Goal: Transaction & Acquisition: Purchase product/service

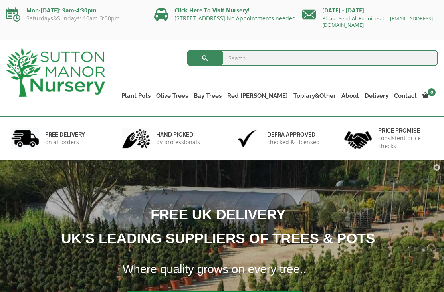
click at [0, 0] on ul "Tuscan Olive Trees Ancient Gnarled Olive Trees Gnarled Multi Stems (Olive Trees…" at bounding box center [0, 0] width 0 height 0
click at [0, 0] on link "Gnarled Multi Stems XXL (Low Bowl Olive Trees)" at bounding box center [0, 0] width 0 height 0
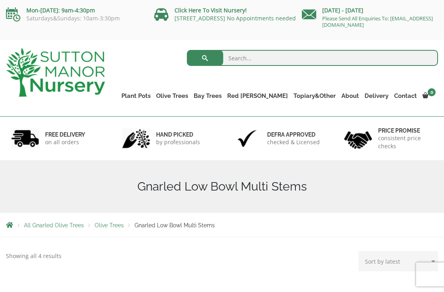
click at [0, 0] on link "Tuscan Olive Trees" at bounding box center [0, 0] width 0 height 0
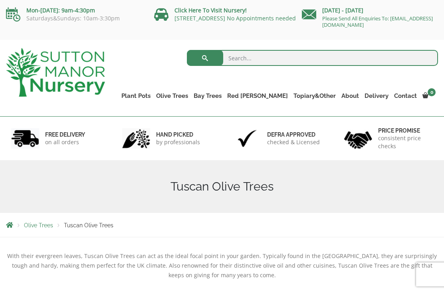
click at [0, 0] on link "Ancient Gnarled Olive Trees" at bounding box center [0, 0] width 0 height 0
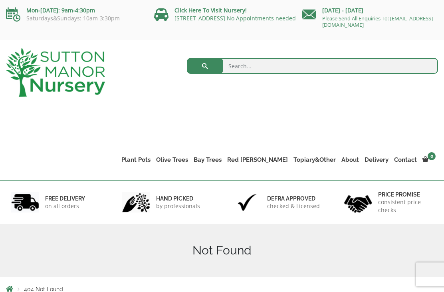
click at [0, 0] on link "Gnarled Multi Stems (Olive Trees)" at bounding box center [0, 0] width 0 height 0
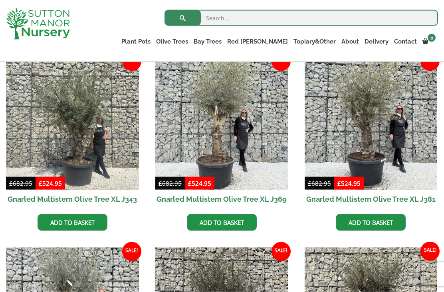
scroll to position [1102, 0]
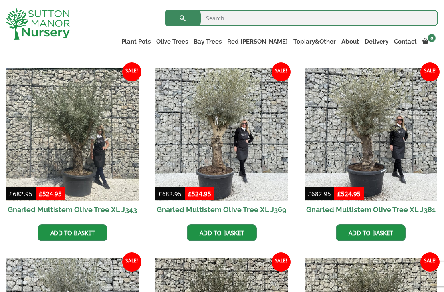
click at [0, 0] on link "Gnarled Plateau Olive Tree XL" at bounding box center [0, 0] width 0 height 0
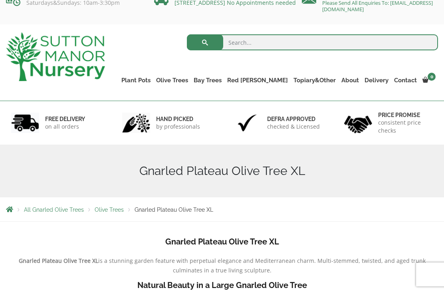
scroll to position [18, 0]
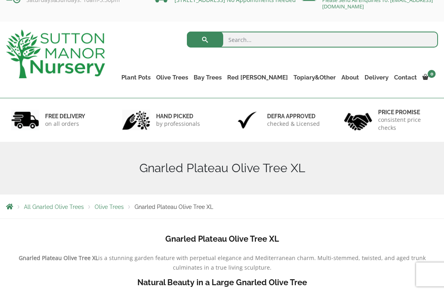
click at [0, 0] on link "Gnarled Patio Pot Olive Trees" at bounding box center [0, 0] width 0 height 0
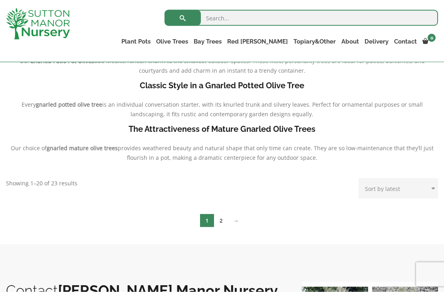
scroll to position [198, 0]
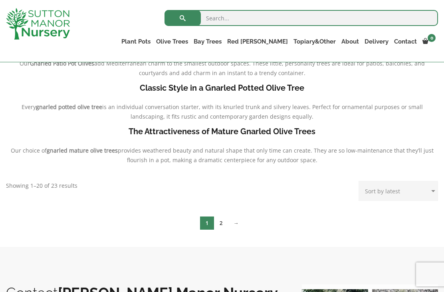
click at [224, 221] on link "2" at bounding box center [221, 222] width 14 height 13
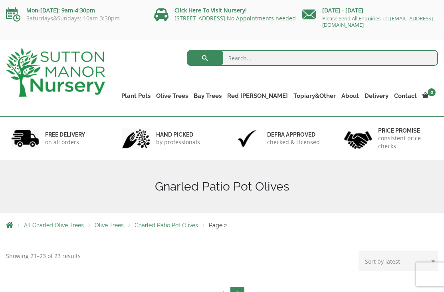
click at [237, 65] on input "search" at bounding box center [312, 58] width 251 height 16
type input "Patio pot olive tree"
click at [205, 58] on button "submit" at bounding box center [205, 58] width 36 height 16
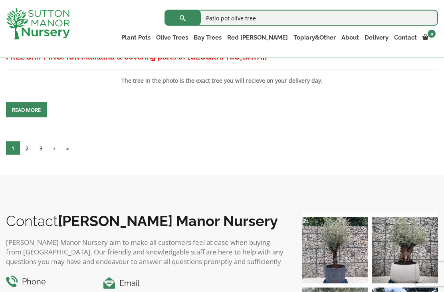
scroll to position [3126, 0]
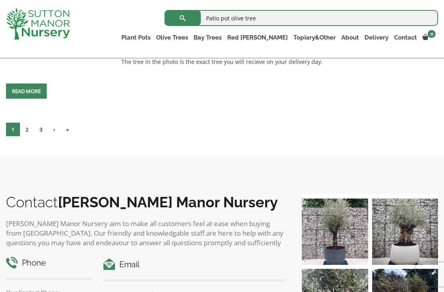
click at [24, 136] on link "2" at bounding box center [27, 130] width 14 height 14
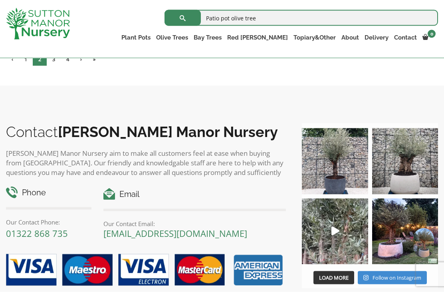
scroll to position [3015, 0]
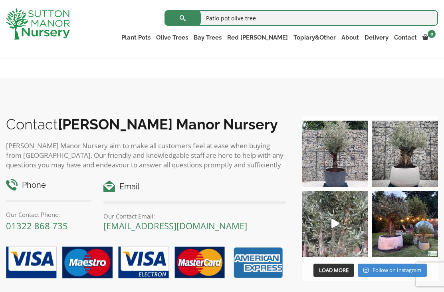
click at [55, 58] on link "3" at bounding box center [54, 52] width 14 height 14
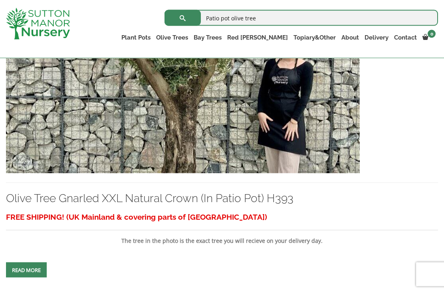
scroll to position [232, 0]
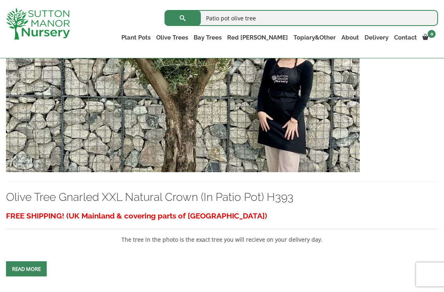
click at [43, 158] on img at bounding box center [183, 86] width 354 height 172
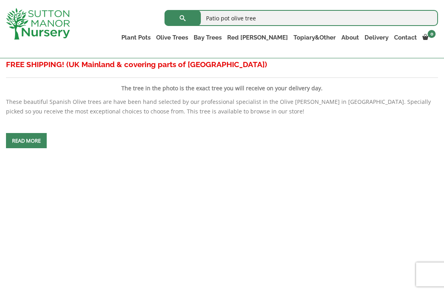
scroll to position [2231, 0]
